Goal: Information Seeking & Learning: Learn about a topic

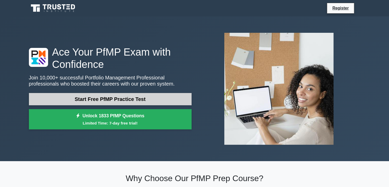
click at [138, 97] on link "Start Free PfMP Practice Test" at bounding box center [110, 99] width 163 height 12
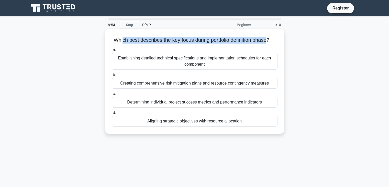
drag, startPoint x: 124, startPoint y: 39, endPoint x: 272, endPoint y: 41, distance: 148.1
click at [272, 41] on h5 "Which best describes the key focus during portfolio definition phase? .spinner_…" at bounding box center [194, 40] width 167 height 7
click at [146, 43] on h5 "Which best describes the key focus during portfolio definition phase? .spinner_…" at bounding box center [194, 40] width 167 height 7
drag, startPoint x: 191, startPoint y: 40, endPoint x: 273, endPoint y: 43, distance: 81.6
click at [273, 43] on h5 "Which best describes the key focus during portfolio definition phase? .spinner_…" at bounding box center [194, 40] width 167 height 7
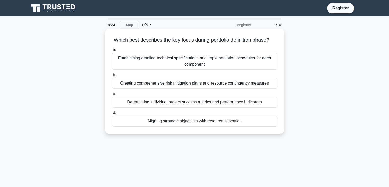
click at [258, 52] on div "a. Establishing detailed technical specifications and implementation schedules …" at bounding box center [195, 87] width 172 height 82
click at [172, 107] on div "Determining individual project success metrics and performance indicators" at bounding box center [195, 102] width 166 height 11
click at [112, 95] on input "c. Determining individual project success metrics and performance indicators" at bounding box center [112, 93] width 0 height 3
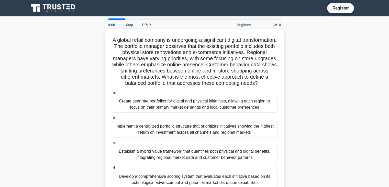
scroll to position [26, 0]
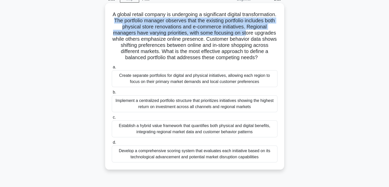
drag, startPoint x: 157, startPoint y: 23, endPoint x: 149, endPoint y: 37, distance: 16.8
click at [149, 37] on h5 "A global retail company is undergoing a significant digital transformation. The…" at bounding box center [194, 36] width 167 height 50
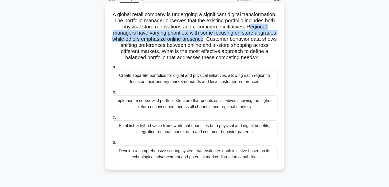
drag, startPoint x: 146, startPoint y: 33, endPoint x: 241, endPoint y: 48, distance: 95.7
click at [271, 40] on h5 "A global retail company is undergoing a significant digital transformation. The…" at bounding box center [194, 36] width 167 height 50
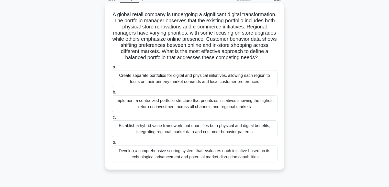
click at [237, 49] on h5 "A global retail company is undergoing a significant digital transformation. The…" at bounding box center [194, 36] width 167 height 50
drag, startPoint x: 109, startPoint y: 45, endPoint x: 216, endPoint y: 65, distance: 109.0
click at [216, 65] on div "A global retail company is undergoing a significant digital transformation. The…" at bounding box center [194, 86] width 175 height 162
click at [166, 111] on div "Implement a centralized portfolio structure that prioritizes initiatives showin…" at bounding box center [195, 103] width 166 height 17
click at [112, 94] on input "b. Implement a centralized portfolio structure that prioritizes initiatives sho…" at bounding box center [112, 92] width 0 height 3
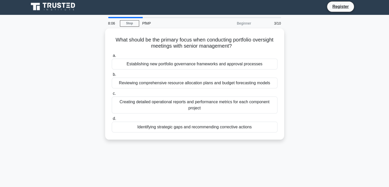
scroll to position [0, 0]
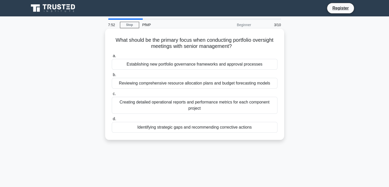
drag, startPoint x: 111, startPoint y: 38, endPoint x: 235, endPoint y: 47, distance: 125.2
click at [235, 47] on div "What should be the primary focus when conducting portfolio oversight meetings w…" at bounding box center [194, 84] width 175 height 107
click at [225, 129] on div "Identifying strategic gaps and recommending corrective actions" at bounding box center [195, 127] width 166 height 11
click at [112, 120] on input "d. Identifying strategic gaps and recommending corrective actions" at bounding box center [112, 118] width 0 height 3
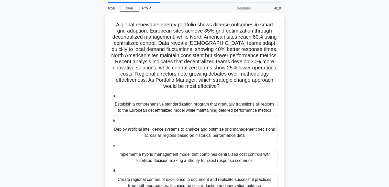
scroll to position [26, 0]
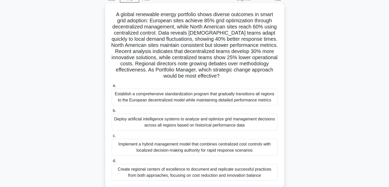
click at [221, 97] on div "Establish a comprehensive standardization program that gradually transitions al…" at bounding box center [195, 97] width 166 height 17
click at [112, 87] on input "a. Establish a comprehensive standardization program that gradually transitions…" at bounding box center [112, 85] width 0 height 3
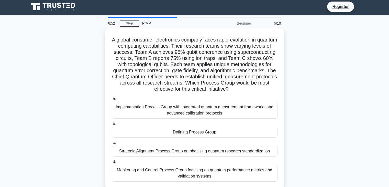
scroll to position [0, 0]
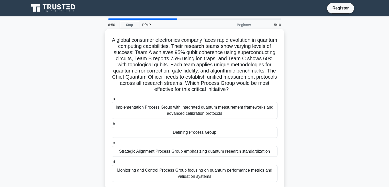
click at [214, 137] on div "Defining Process Group" at bounding box center [195, 132] width 166 height 11
click at [112, 126] on input "b. Defining Process Group" at bounding box center [112, 123] width 0 height 3
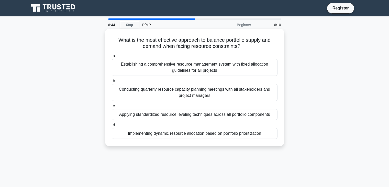
click at [139, 88] on div "Conducting quarterly resource capacity planning meetings with all stakeholders …" at bounding box center [195, 92] width 166 height 17
click at [112, 83] on input "b. Conducting quarterly resource capacity planning meetings with all stakeholde…" at bounding box center [112, 80] width 0 height 3
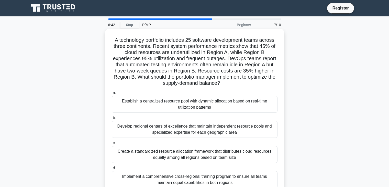
click at [162, 128] on div "Develop regional centers of excellence that maintain independent resource pools…" at bounding box center [195, 129] width 166 height 17
click at [112, 119] on input "b. Develop regional centers of excellence that maintain independent resource po…" at bounding box center [112, 117] width 0 height 3
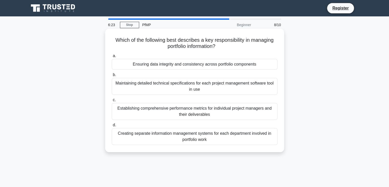
click at [171, 110] on div "Establishing comprehensive performance metrics for individual project managers …" at bounding box center [195, 111] width 166 height 17
click at [112, 102] on input "c. Establishing comprehensive performance metrics for individual project manage…" at bounding box center [112, 99] width 0 height 3
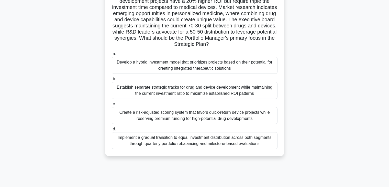
click at [232, 114] on div "Create a risk-adjusted scoring system that favors quick-return device projects …" at bounding box center [195, 115] width 166 height 17
click at [112, 106] on input "c. Create a risk-adjusted scoring system that favors quick-return device projec…" at bounding box center [112, 103] width 0 height 3
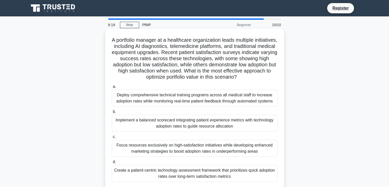
click at [220, 107] on div "a. Deploy comprehensive technical training programs across all medical staff to…" at bounding box center [195, 132] width 172 height 100
click at [218, 103] on div "Deploy comprehensive technical training programs across all medical staff to in…" at bounding box center [195, 98] width 166 height 17
click at [112, 88] on input "a. Deploy comprehensive technical training programs across all medical staff to…" at bounding box center [112, 86] width 0 height 3
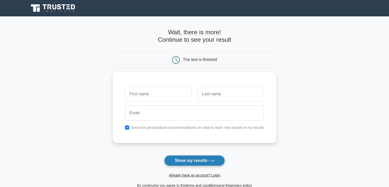
click at [194, 162] on button "Show my results" at bounding box center [194, 160] width 60 height 11
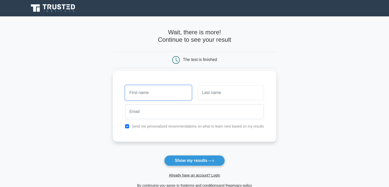
click at [161, 86] on input "text" at bounding box center [158, 92] width 66 height 15
type input "Imagine"
click at [212, 99] on input "text" at bounding box center [231, 92] width 66 height 15
type input "Apps"
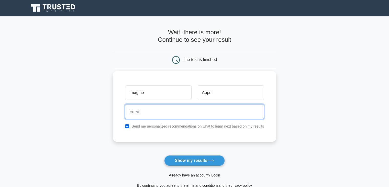
click at [196, 116] on input "email" at bounding box center [194, 111] width 139 height 15
type input "info@imagineapps.co"
drag, startPoint x: 176, startPoint y: 114, endPoint x: 111, endPoint y: 112, distance: 65.5
click at [111, 112] on main "Wait, there is more! Continue to see your result The test is finished Imagine A…" at bounding box center [194, 108] width 389 height 184
click at [139, 111] on input "email" at bounding box center [194, 111] width 139 height 15
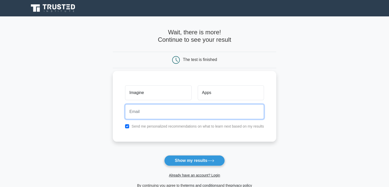
type input "javier.orjuela@overeasyoffice.com"
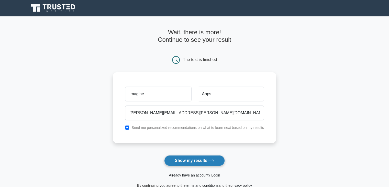
click at [194, 158] on button "Show my results" at bounding box center [194, 160] width 60 height 11
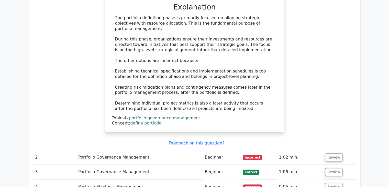
scroll to position [545, 0]
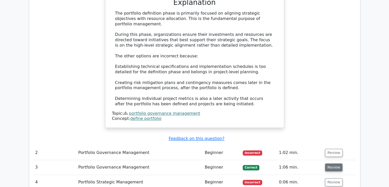
click at [332, 163] on button "Review" at bounding box center [333, 167] width 17 height 8
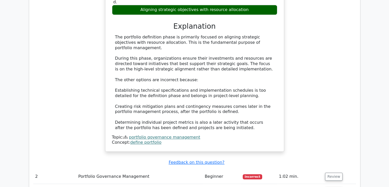
scroll to position [0, 0]
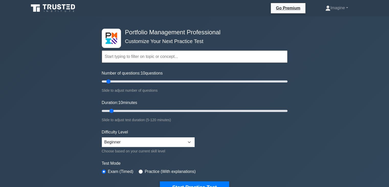
click at [330, 76] on div "Portfolio Management Professional Customize Your Next Practice Test Topics Port…" at bounding box center [194, 172] width 389 height 312
